Goal: Transaction & Acquisition: Purchase product/service

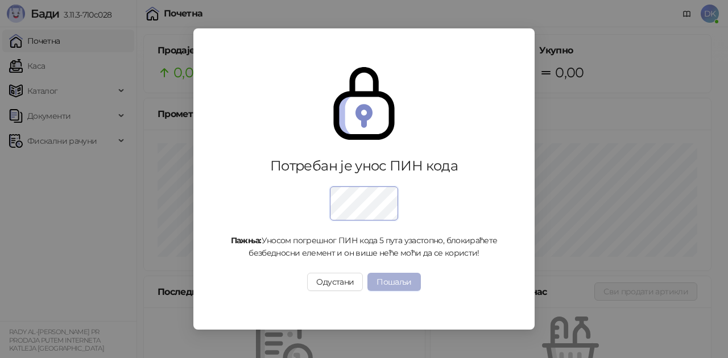
click at [383, 274] on button "Пошаљи" at bounding box center [393, 282] width 53 height 18
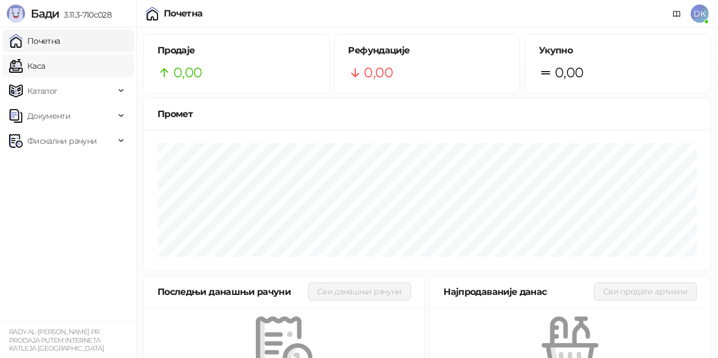
click at [35, 68] on link "Каса" at bounding box center [27, 66] width 36 height 23
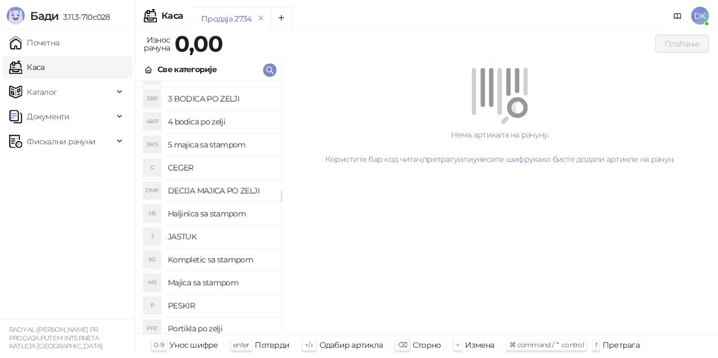
scroll to position [57, 0]
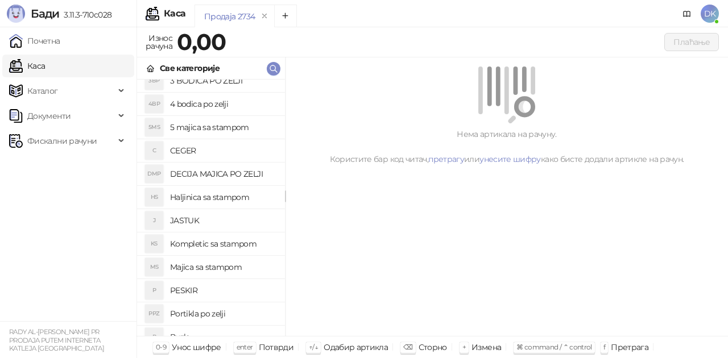
click at [211, 268] on h4 "Majica sa stampom" at bounding box center [223, 267] width 106 height 18
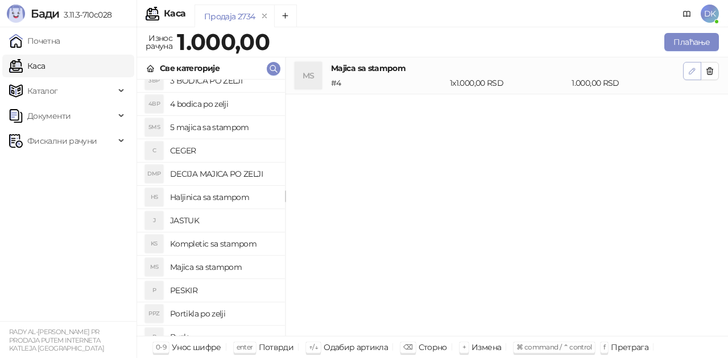
click at [689, 73] on icon "button" at bounding box center [692, 71] width 6 height 6
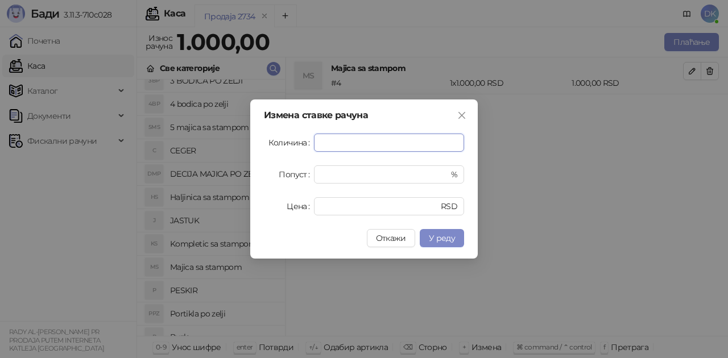
type input "*"
type input "***"
click at [456, 240] on button "У реду" at bounding box center [442, 238] width 44 height 18
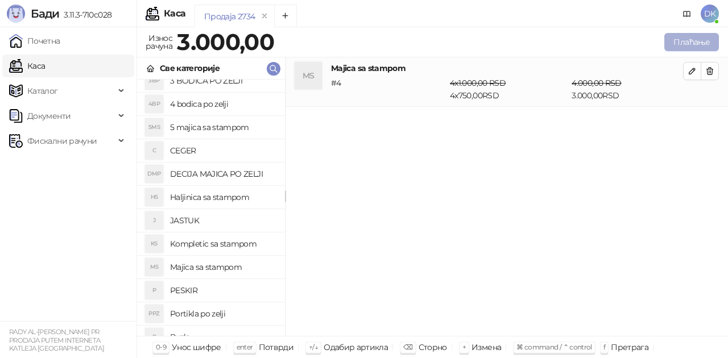
click at [683, 47] on button "Плаћање" at bounding box center [691, 42] width 55 height 18
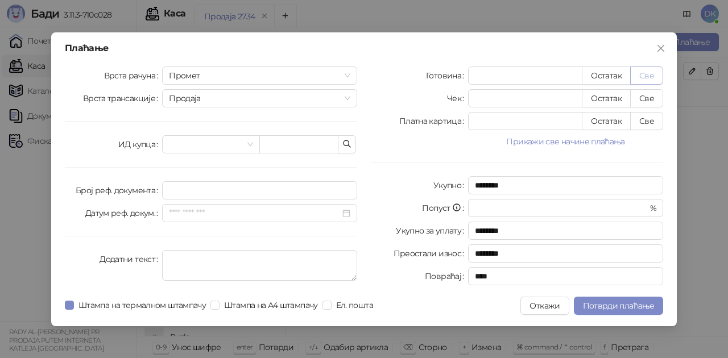
click at [646, 77] on button "Све" at bounding box center [646, 76] width 33 height 18
type input "****"
click at [616, 306] on span "Потврди плаћање" at bounding box center [618, 306] width 71 height 10
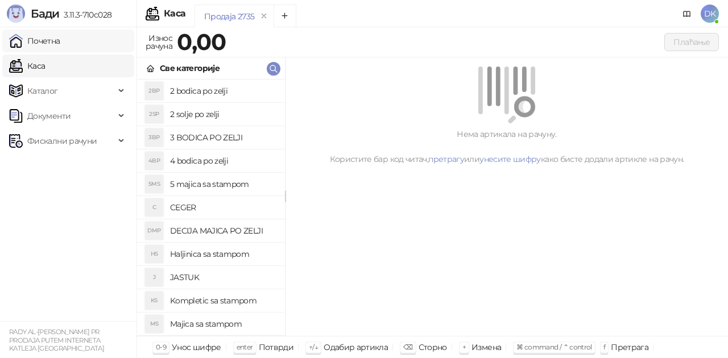
click at [33, 45] on link "Почетна" at bounding box center [34, 41] width 51 height 23
